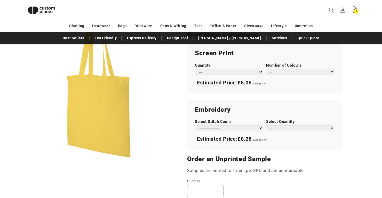
scroll to position [272, 0]
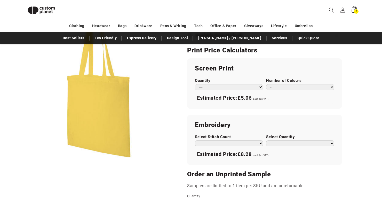
click at [355, 9] on icon at bounding box center [354, 10] width 12 height 12
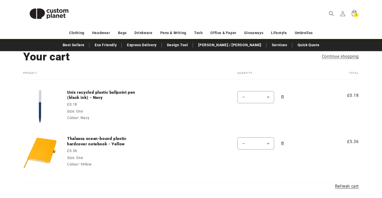
scroll to position [30, 0]
click at [283, 97] on icon "Remove Unix recycled plastic ballpoint pen (black ink) - Navy - One / Navy" at bounding box center [282, 97] width 1 height 2
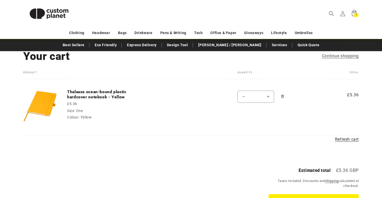
click at [257, 96] on input "*" at bounding box center [256, 97] width 13 height 12
click at [249, 123] on td "Quantity Decrease quantity for Thalaasa ocean-bound plastic hardcover notebook …" at bounding box center [274, 102] width 99 height 47
type input "*"
click at [255, 124] on td "Quantity Decrease quantity for Thalaasa ocean-bound plastic hardcover notebook …" at bounding box center [274, 102] width 99 height 47
click at [267, 95] on button "Increase quantity for Thalaasa ocean-bound plastic hardcover notebook - Yellow" at bounding box center [268, 97] width 12 height 12
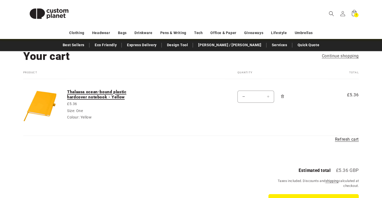
click at [90, 93] on link "Thalaasa ocean-bound plastic hardcover notebook - Yellow" at bounding box center [106, 94] width 78 height 11
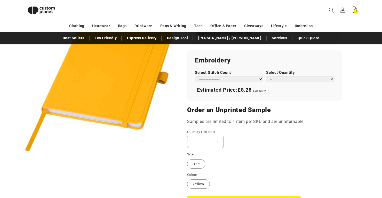
scroll to position [347, 0]
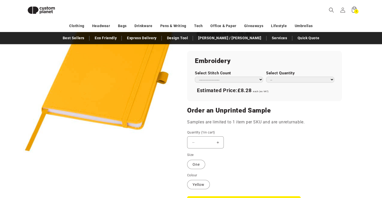
click at [208, 139] on input "*" at bounding box center [205, 142] width 13 height 12
type input "**"
click at [23, 159] on button "Open media 1 in modal" at bounding box center [23, 159] width 0 height 0
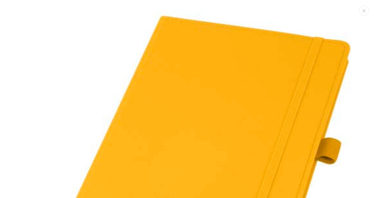
click at [171, 143] on img "Media gallery" at bounding box center [191, 163] width 326 height 326
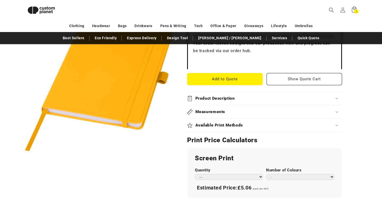
scroll to position [185, 0]
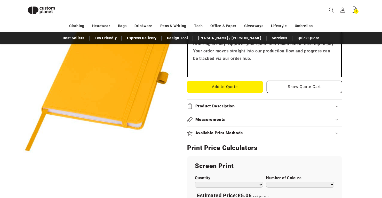
click at [215, 131] on h2 "Available Print Methods" at bounding box center [220, 132] width 48 height 5
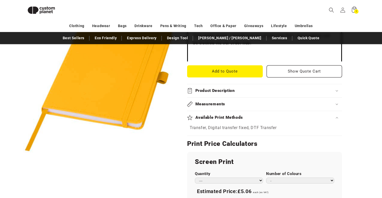
scroll to position [195, 0]
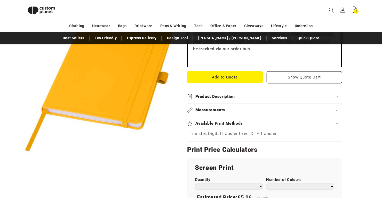
click at [203, 94] on h2 "Product Description" at bounding box center [216, 96] width 40 height 5
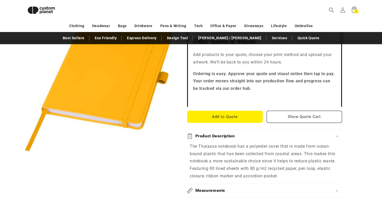
scroll to position [158, 0]
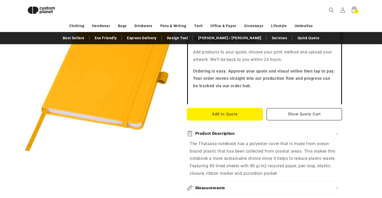
click at [237, 114] on button "Add to Quote" at bounding box center [225, 114] width 76 height 12
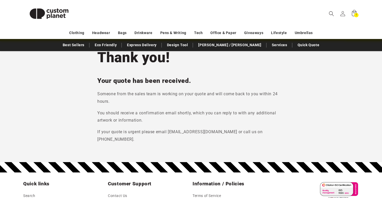
scroll to position [30, 0]
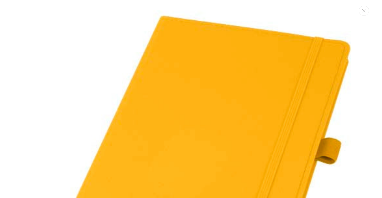
click at [143, 137] on img "Media gallery" at bounding box center [191, 163] width 326 height 326
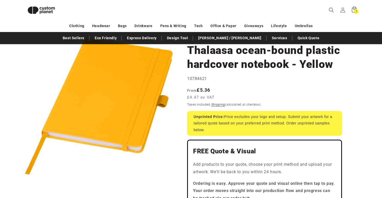
scroll to position [39, 0]
